Goal: Information Seeking & Learning: Check status

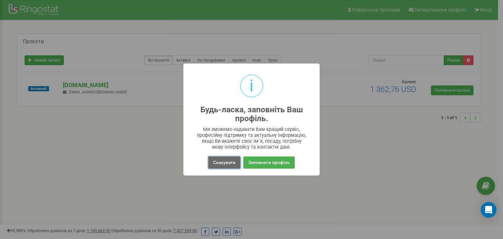
click at [219, 161] on button "Скасувати" at bounding box center [224, 162] width 32 height 12
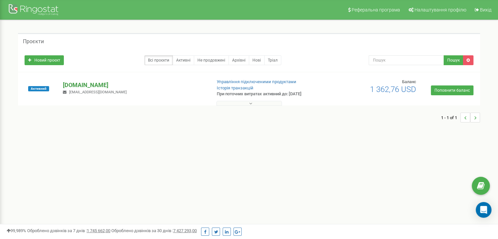
click at [71, 87] on p "[DOMAIN_NAME]" at bounding box center [134, 85] width 143 height 9
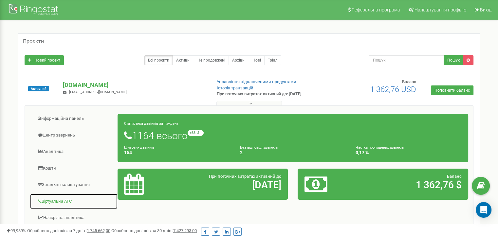
click at [57, 199] on link "Віртуальна АТС" at bounding box center [74, 201] width 88 height 16
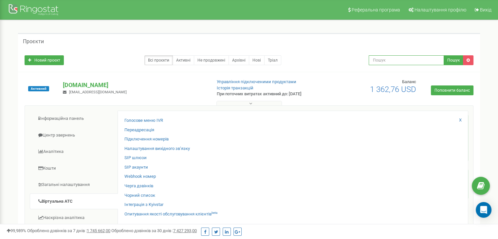
click at [391, 62] on input "text" at bounding box center [406, 60] width 75 height 10
paste input "0676843668"
type input "0676843668"
click at [452, 59] on button "Пошук" at bounding box center [454, 60] width 20 height 10
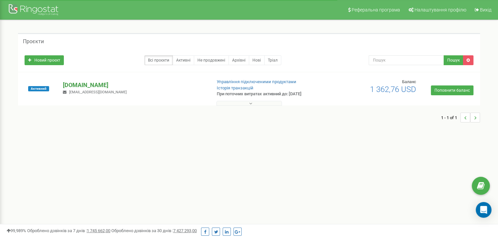
click at [76, 86] on p "[DOMAIN_NAME]" at bounding box center [134, 85] width 143 height 9
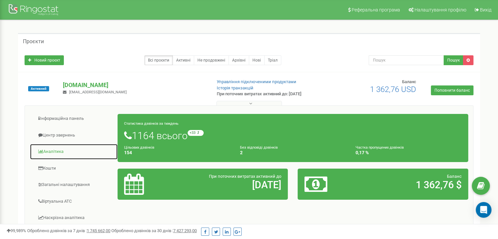
click at [53, 149] on link "Аналiтика" at bounding box center [74, 152] width 88 height 16
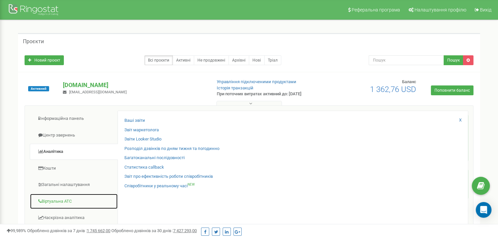
click at [56, 200] on link "Віртуальна АТС" at bounding box center [74, 201] width 88 height 16
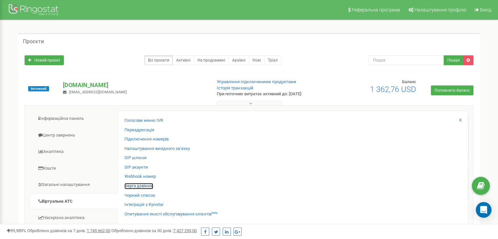
click at [135, 186] on link "Черга дзвінків" at bounding box center [138, 186] width 29 height 6
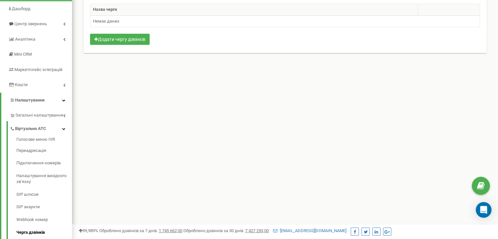
scroll to position [53, 0]
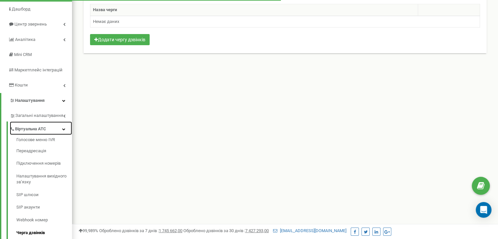
click at [27, 127] on span "Віртуальна АТС" at bounding box center [30, 129] width 31 height 6
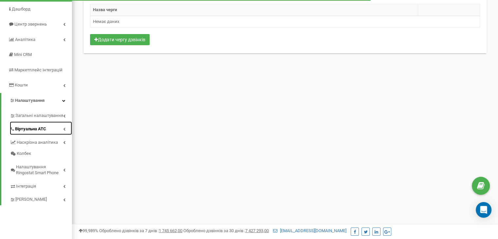
click at [27, 127] on span "Віртуальна АТС" at bounding box center [30, 129] width 31 height 6
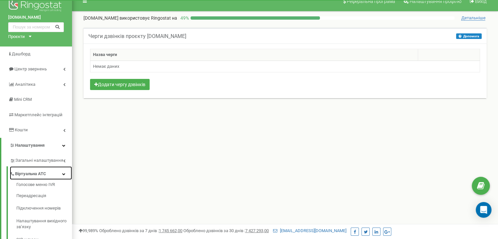
scroll to position [0, 0]
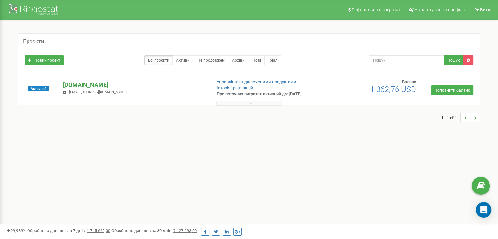
click at [81, 86] on p "[DOMAIN_NAME]" at bounding box center [134, 85] width 143 height 9
click at [79, 84] on p "[DOMAIN_NAME]" at bounding box center [134, 85] width 143 height 9
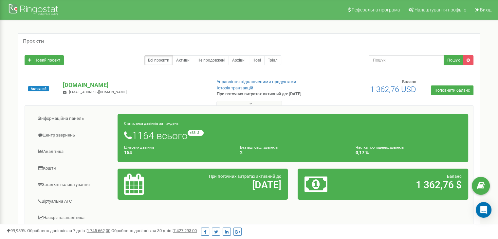
click at [309, 137] on h1 "1164 всього +33 відносно минулого тижня" at bounding box center [292, 135] width 337 height 11
click at [158, 137] on h1 "1164 всього +33 відносно минулого тижня" at bounding box center [292, 135] width 337 height 11
click at [142, 124] on small "Статистика дзвінків за тиждень" at bounding box center [151, 123] width 54 height 4
click at [211, 133] on span "відносно минулого тижня" at bounding box center [231, 133] width 59 height 4
click at [249, 102] on icon at bounding box center [250, 103] width 3 height 5
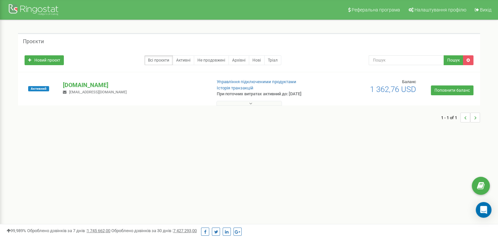
click at [249, 102] on icon at bounding box center [250, 103] width 3 height 5
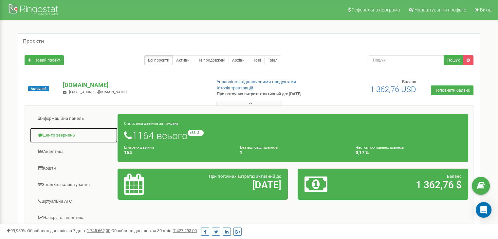
click at [62, 133] on link "Центр звернень" at bounding box center [74, 135] width 88 height 16
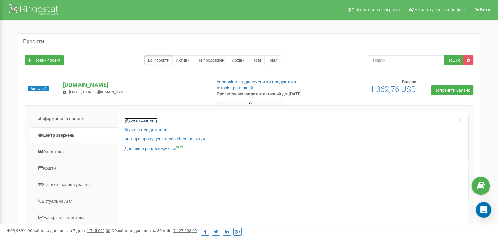
click at [143, 120] on link "Журнал дзвінків" at bounding box center [140, 121] width 33 height 6
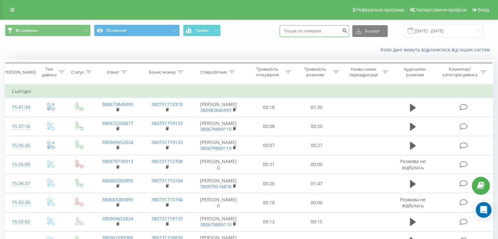
click at [309, 30] on input at bounding box center [314, 31] width 69 height 12
paste input "0676843668"
type input "0676843668"
click at [347, 32] on icon "submit" at bounding box center [345, 30] width 6 height 4
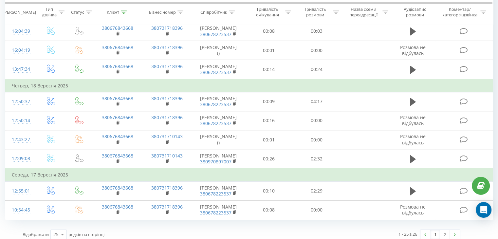
scroll to position [428, 0]
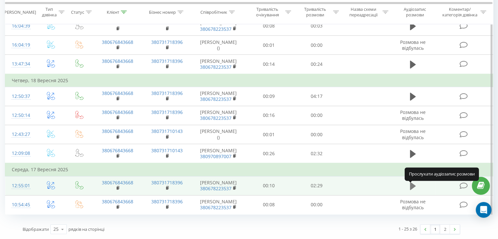
click at [412, 186] on icon at bounding box center [413, 186] width 6 height 8
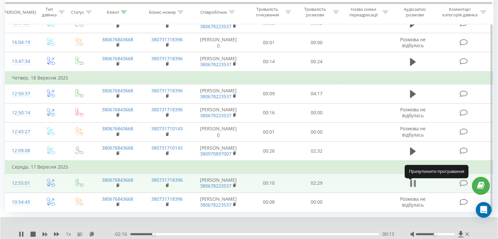
click at [411, 185] on icon at bounding box center [411, 183] width 2 height 7
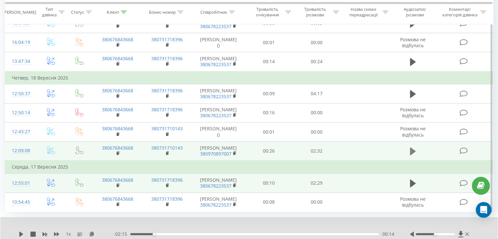
click at [410, 150] on icon at bounding box center [413, 151] width 6 height 8
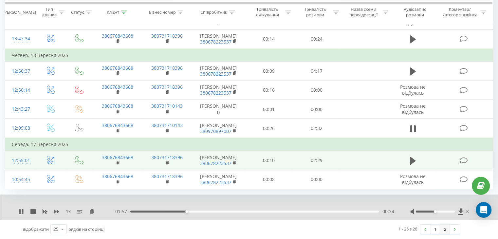
click at [444, 229] on link "2" at bounding box center [445, 229] width 10 height 9
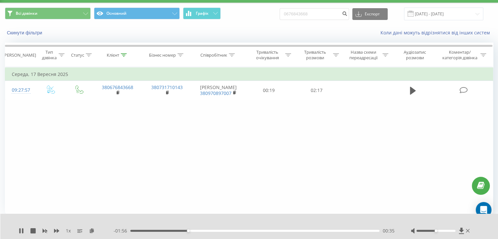
scroll to position [17, 0]
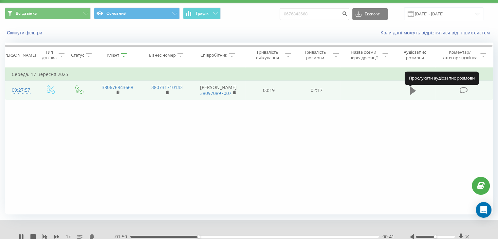
click at [413, 92] on icon at bounding box center [413, 91] width 6 height 8
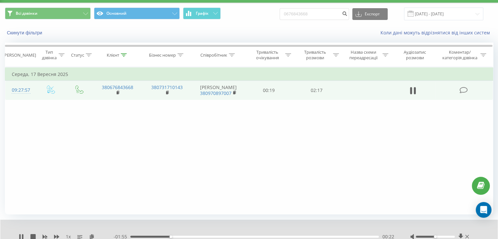
click at [452, 236] on div at bounding box center [435, 237] width 39 height 2
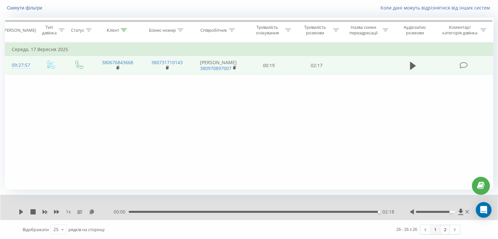
click at [435, 229] on link "1" at bounding box center [435, 229] width 10 height 9
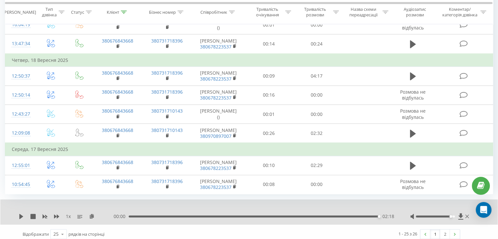
scroll to position [453, 0]
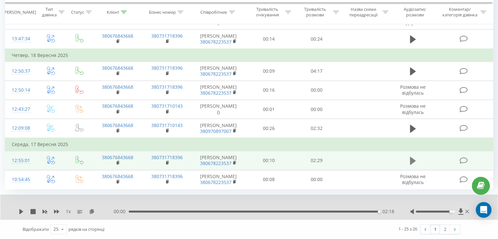
click at [411, 161] on icon at bounding box center [413, 161] width 6 height 8
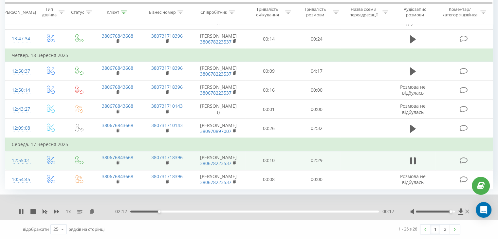
click at [272, 210] on div "00:17" at bounding box center [254, 211] width 248 height 2
click at [297, 211] on div "01:40" at bounding box center [254, 211] width 248 height 2
click at [322, 211] on div "01:41" at bounding box center [254, 211] width 248 height 2
click at [340, 211] on div "01:57" at bounding box center [254, 211] width 248 height 2
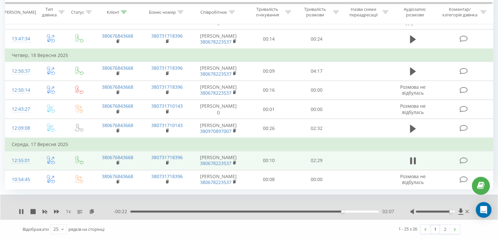
click at [358, 211] on div "02:07" at bounding box center [254, 211] width 248 height 2
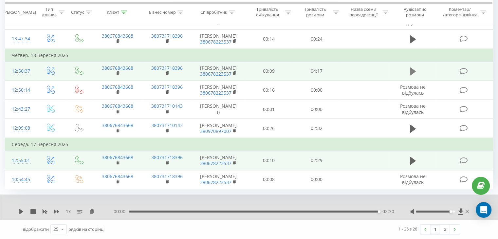
click at [412, 67] on icon at bounding box center [413, 71] width 6 height 8
click at [22, 210] on icon at bounding box center [21, 211] width 5 height 5
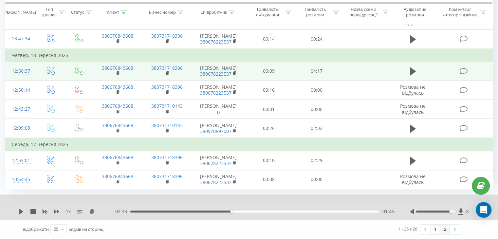
click at [444, 229] on link "2" at bounding box center [445, 229] width 10 height 9
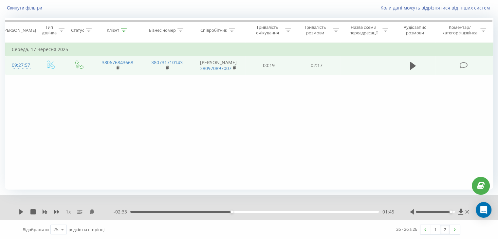
scroll to position [42, 0]
click at [23, 155] on div "Фільтрувати за умовою Дорівнює Введіть значення Скасувати OK Фільтрувати за умо…" at bounding box center [249, 115] width 488 height 147
click at [436, 229] on link "1" at bounding box center [435, 229] width 10 height 9
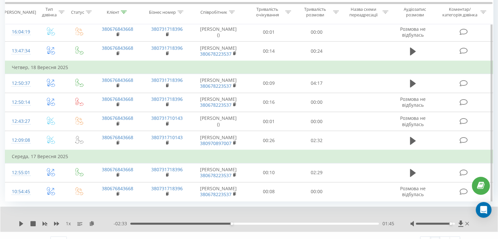
scroll to position [453, 0]
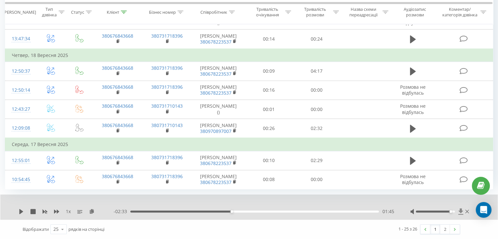
click at [460, 210] on icon at bounding box center [460, 211] width 5 height 6
click at [446, 231] on link "2" at bounding box center [445, 229] width 10 height 9
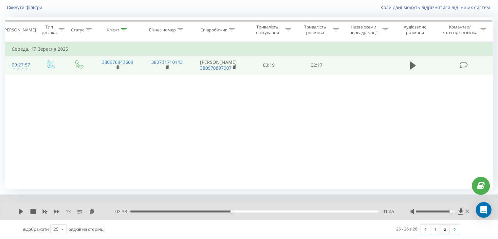
scroll to position [17, 0]
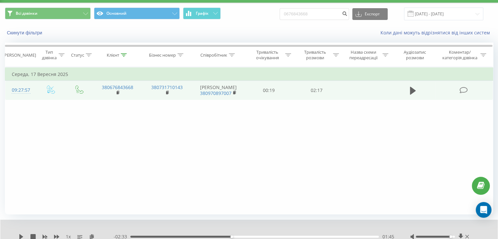
click at [452, 182] on div "Фільтрувати за умовою Дорівнює Введіть значення Скасувати OK Фільтрувати за умо…" at bounding box center [249, 140] width 488 height 147
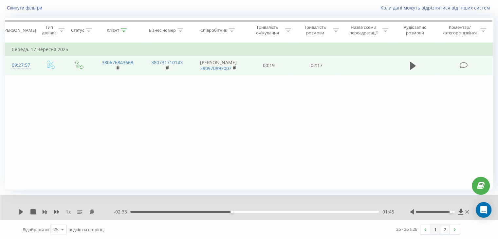
click at [433, 229] on link "1" at bounding box center [435, 229] width 10 height 9
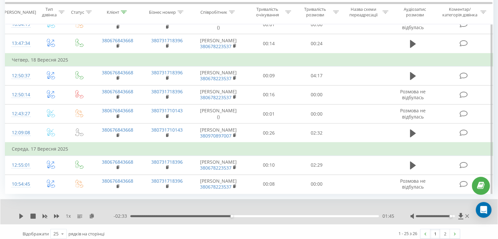
scroll to position [453, 0]
